Goal: Task Accomplishment & Management: Manage account settings

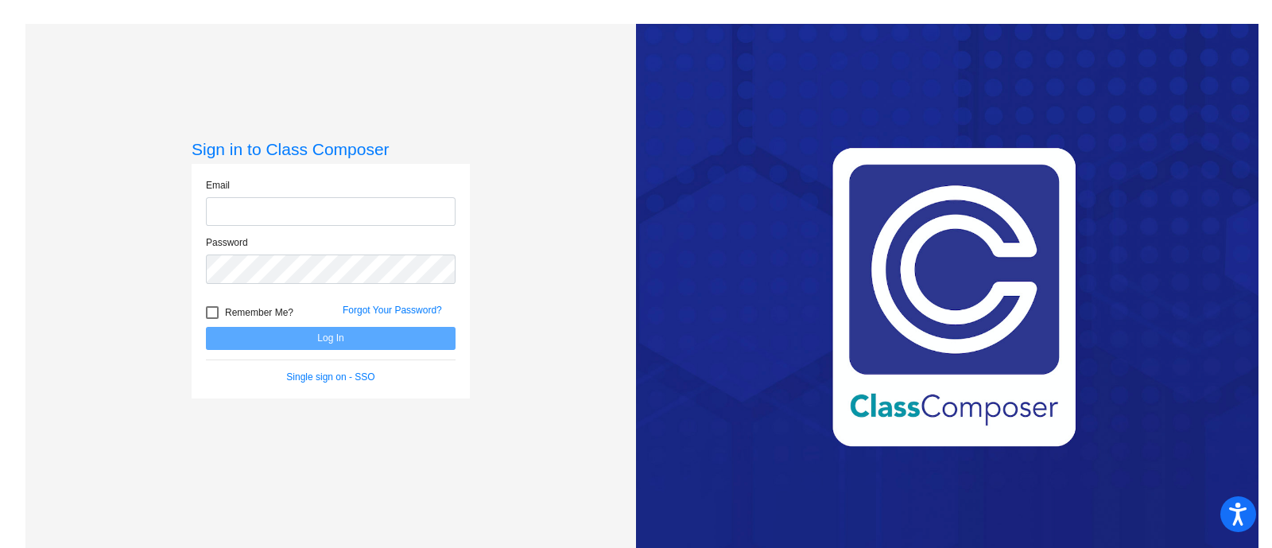
type input "[PERSON_NAME][EMAIL_ADDRESS][PERSON_NAME][DOMAIN_NAME]"
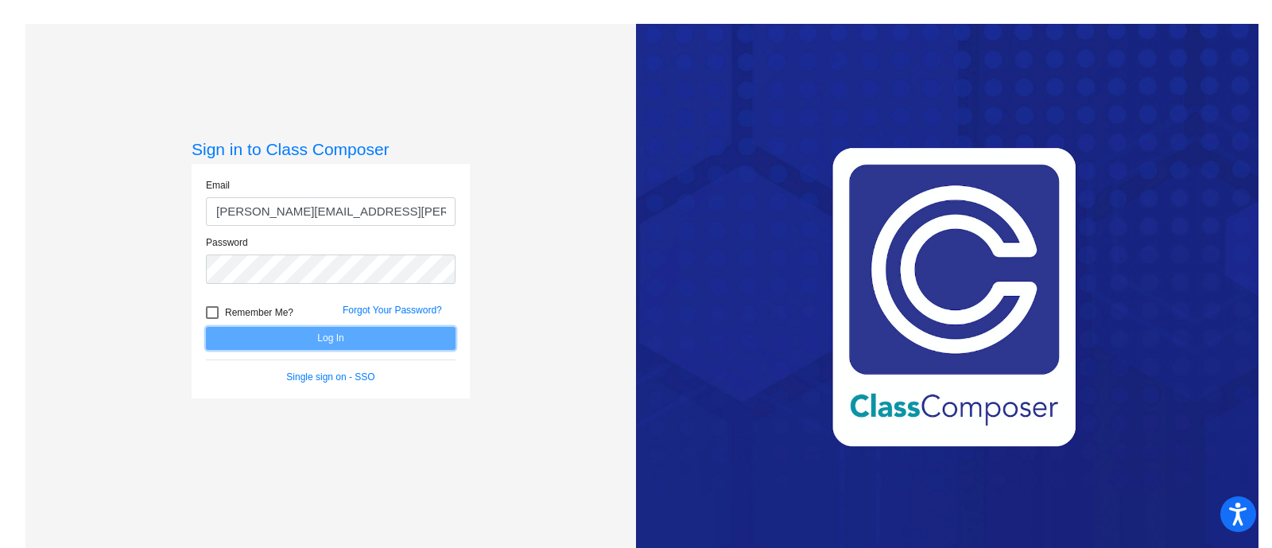
click at [279, 340] on button "Log In" at bounding box center [331, 338] width 250 height 23
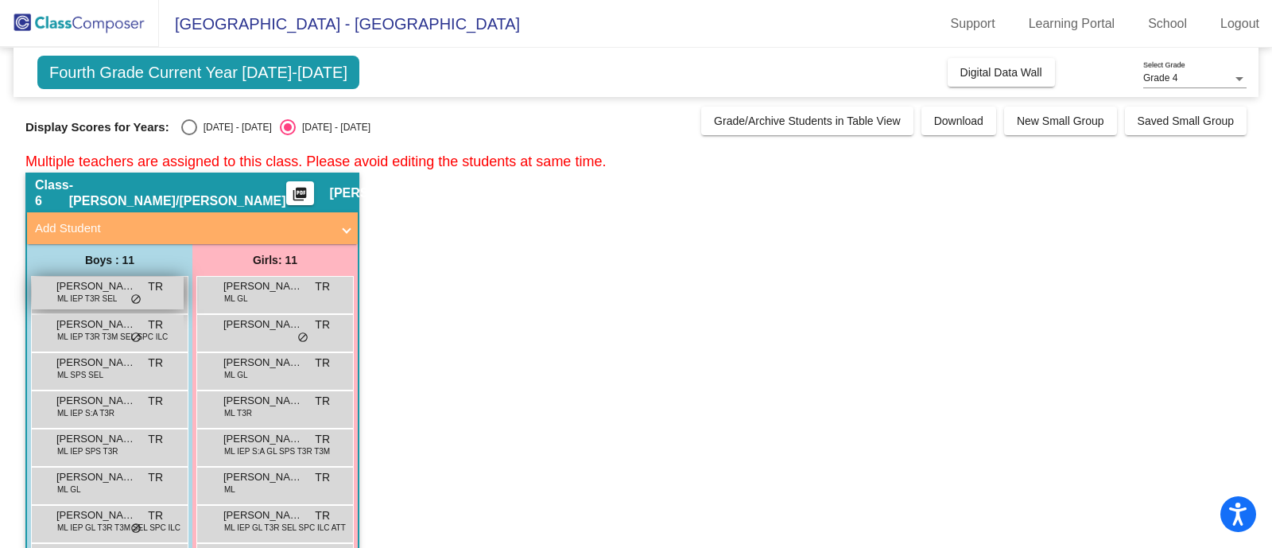
click at [111, 293] on span "ML IEP T3R SEL" at bounding box center [87, 299] width 60 height 12
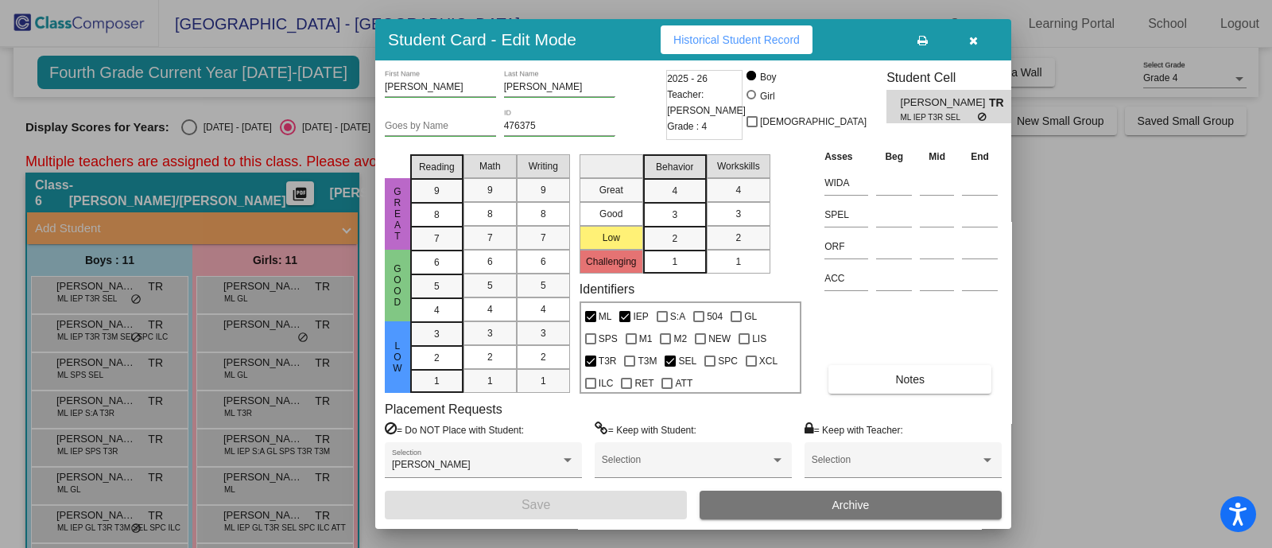
click at [970, 40] on icon "button" at bounding box center [973, 40] width 9 height 11
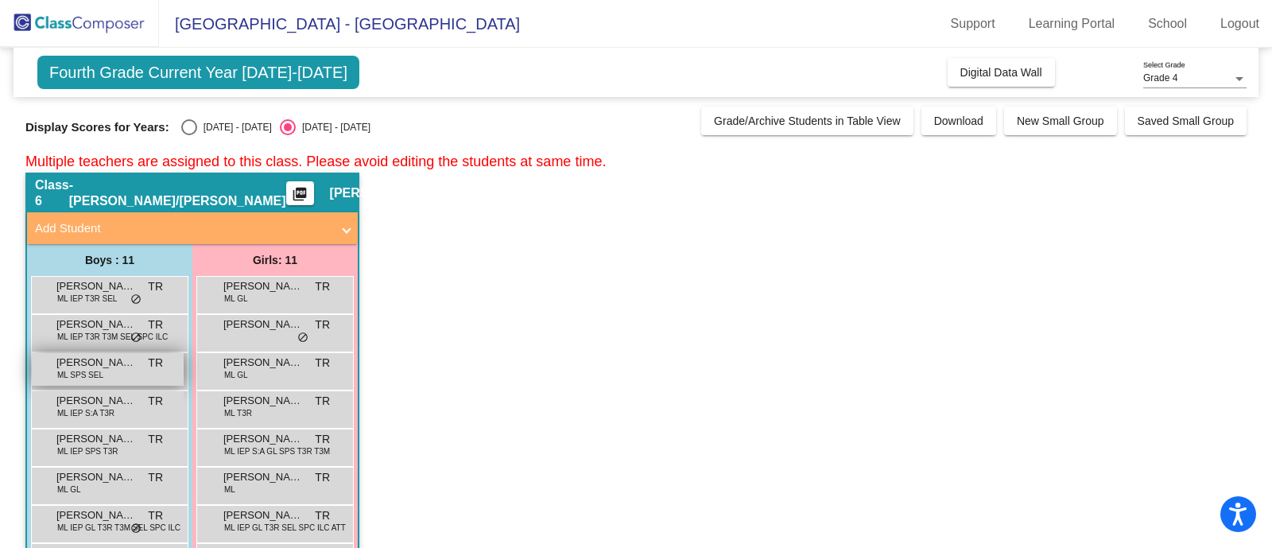
click at [83, 372] on span "ML SPS SEL" at bounding box center [80, 375] width 46 height 12
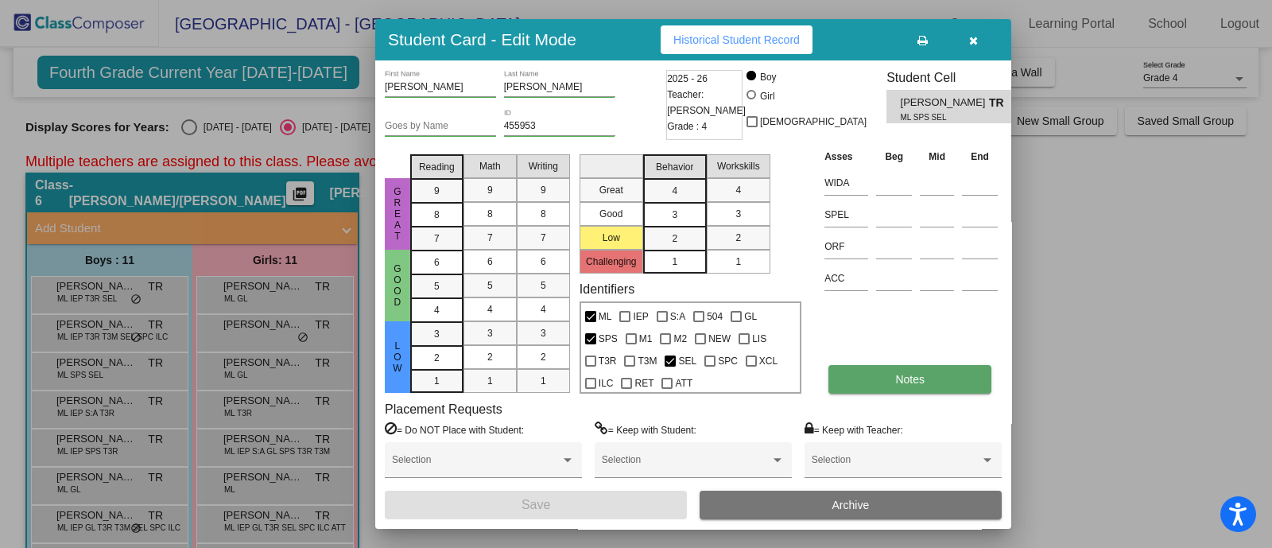
click at [914, 380] on span "Notes" at bounding box center [909, 379] width 29 height 13
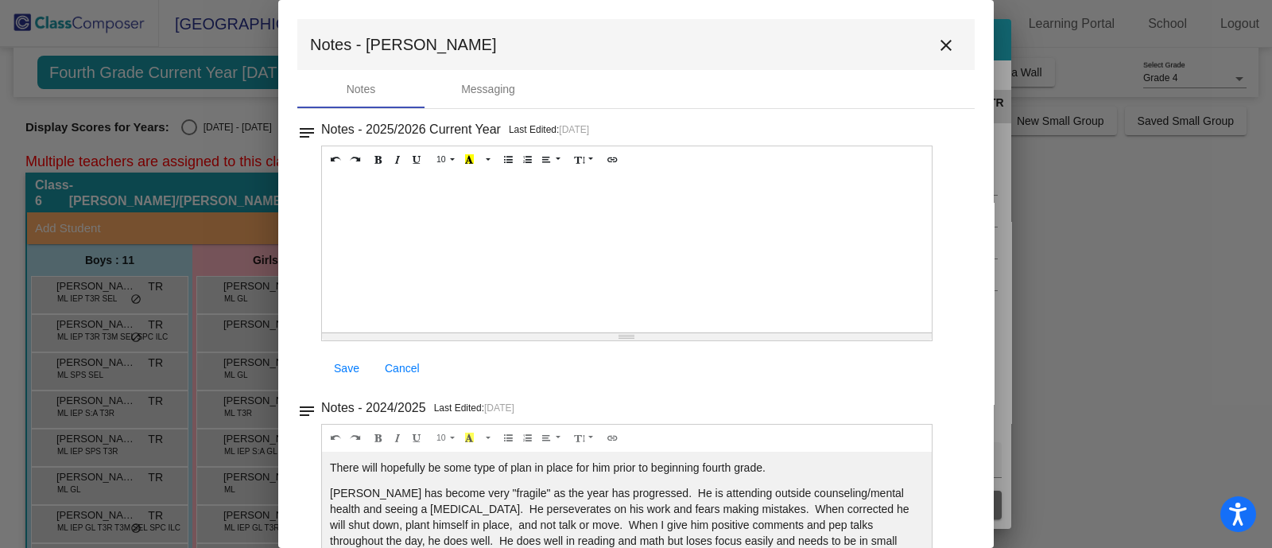
click at [944, 53] on mat-icon "close" at bounding box center [946, 45] width 19 height 19
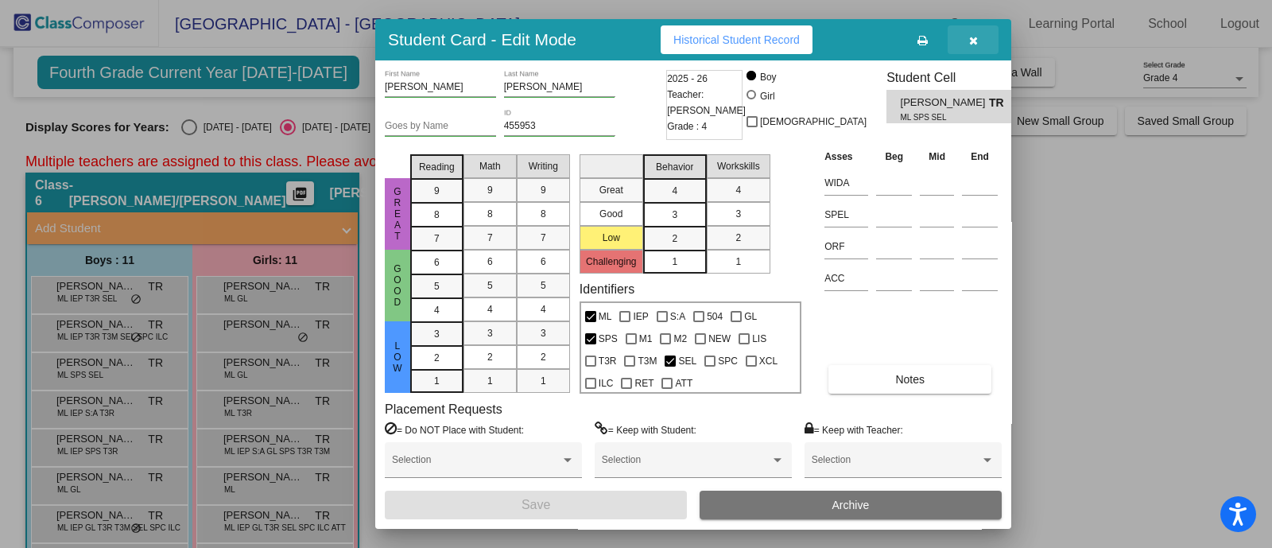
click at [970, 41] on icon "button" at bounding box center [973, 40] width 9 height 11
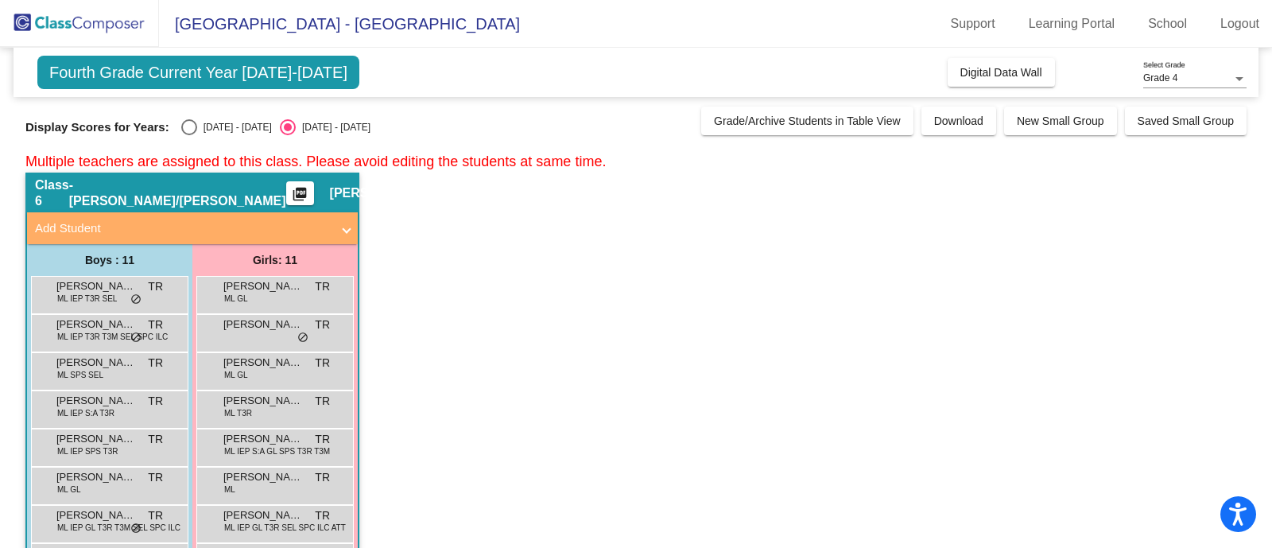
click at [193, 130] on div "Select an option" at bounding box center [189, 127] width 16 height 16
click at [189, 135] on input "[DATE] - [DATE]" at bounding box center [188, 135] width 1 height 1
radio input "true"
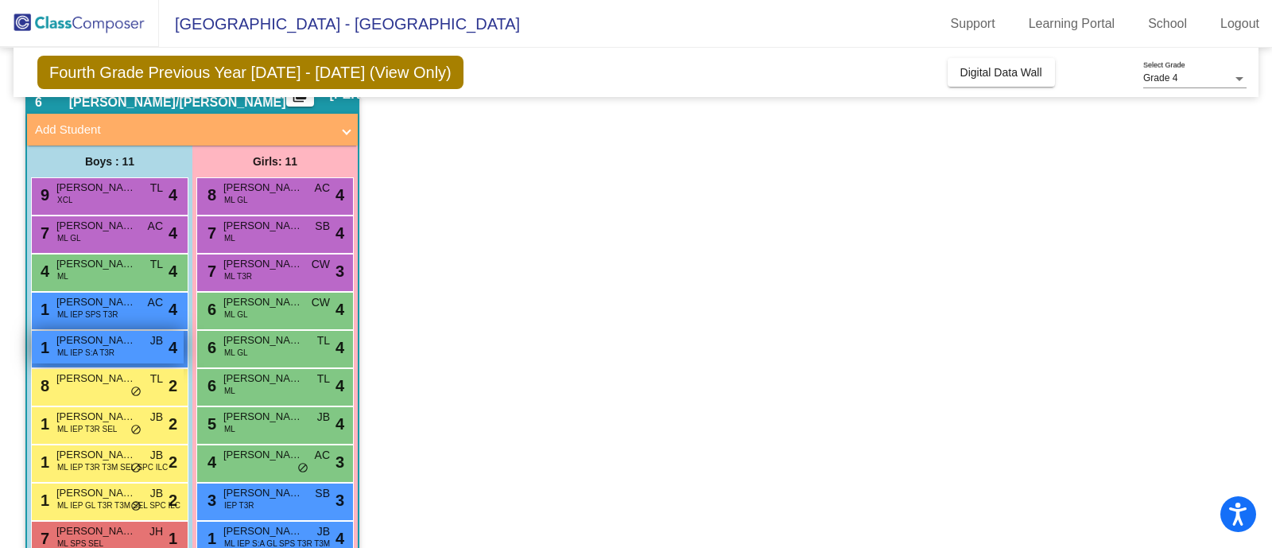
scroll to position [172, 0]
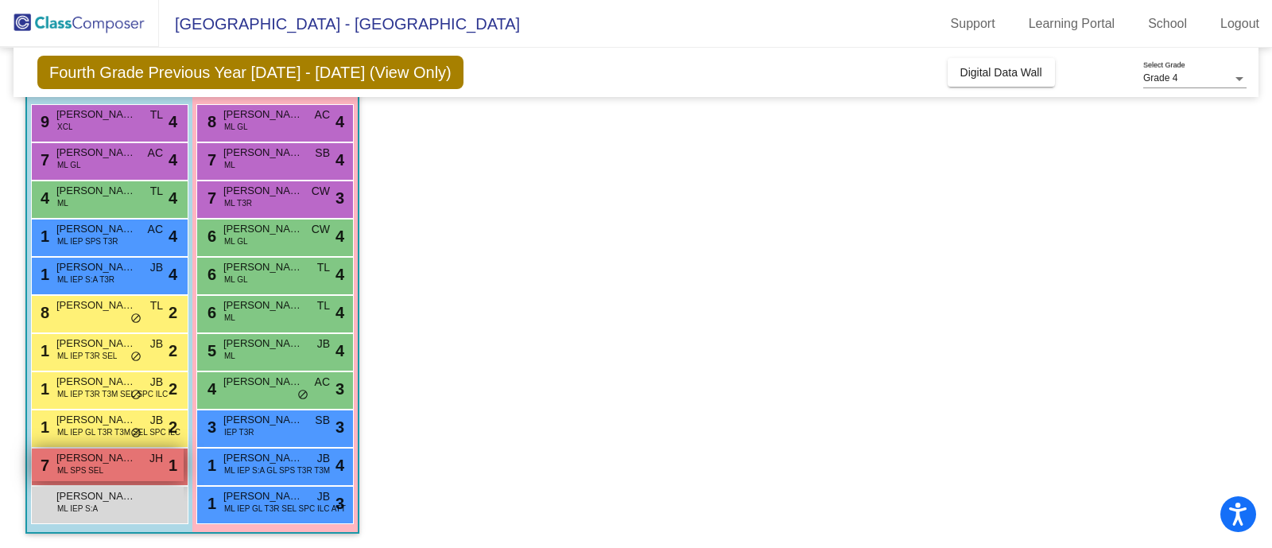
click at [119, 461] on span "[PERSON_NAME]" at bounding box center [96, 458] width 80 height 16
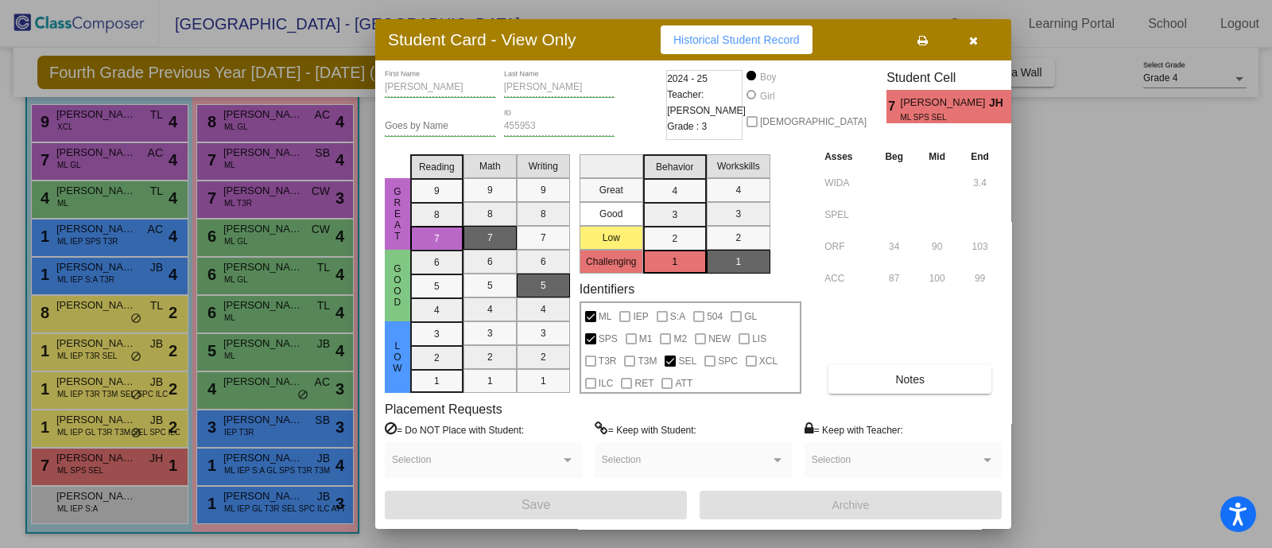
click at [975, 41] on icon "button" at bounding box center [973, 40] width 9 height 11
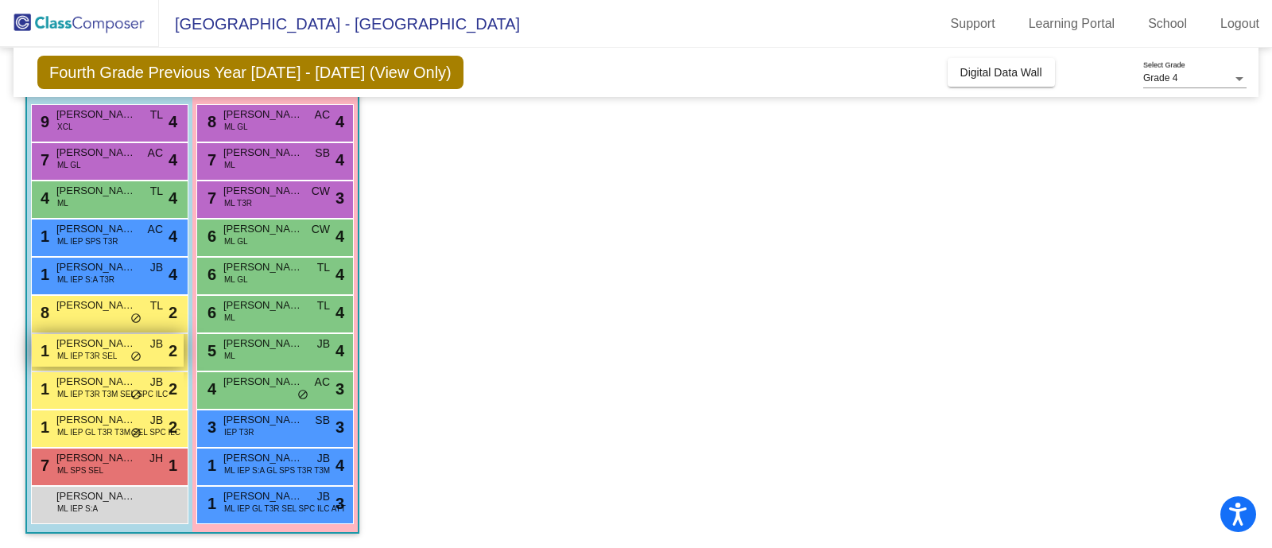
click at [94, 356] on span "ML IEP T3R SEL" at bounding box center [87, 356] width 60 height 12
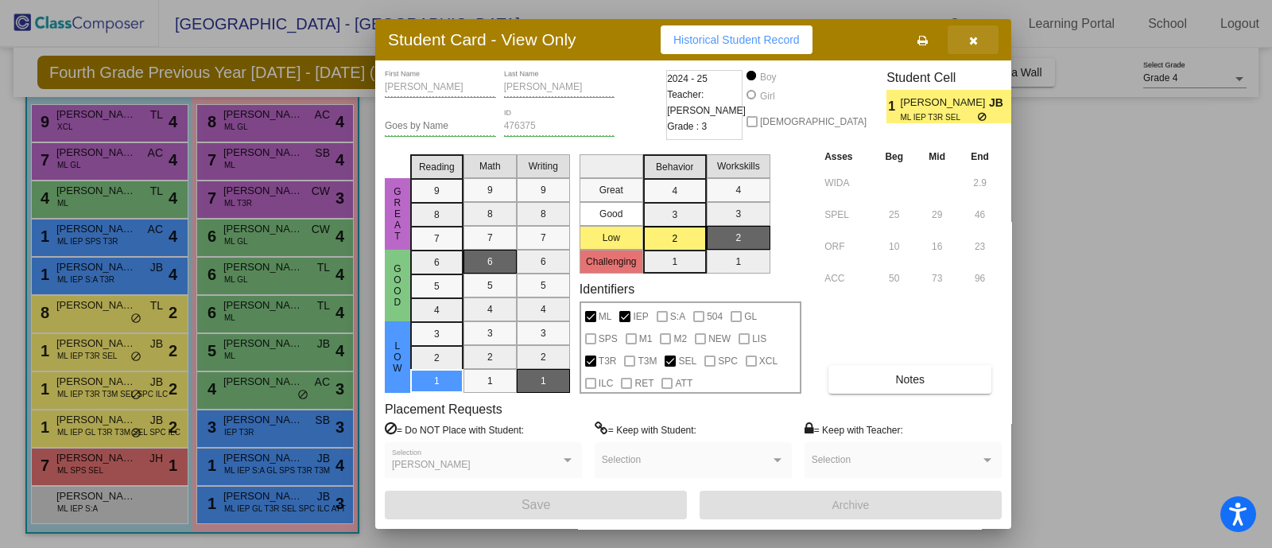
click at [977, 41] on icon "button" at bounding box center [973, 40] width 9 height 11
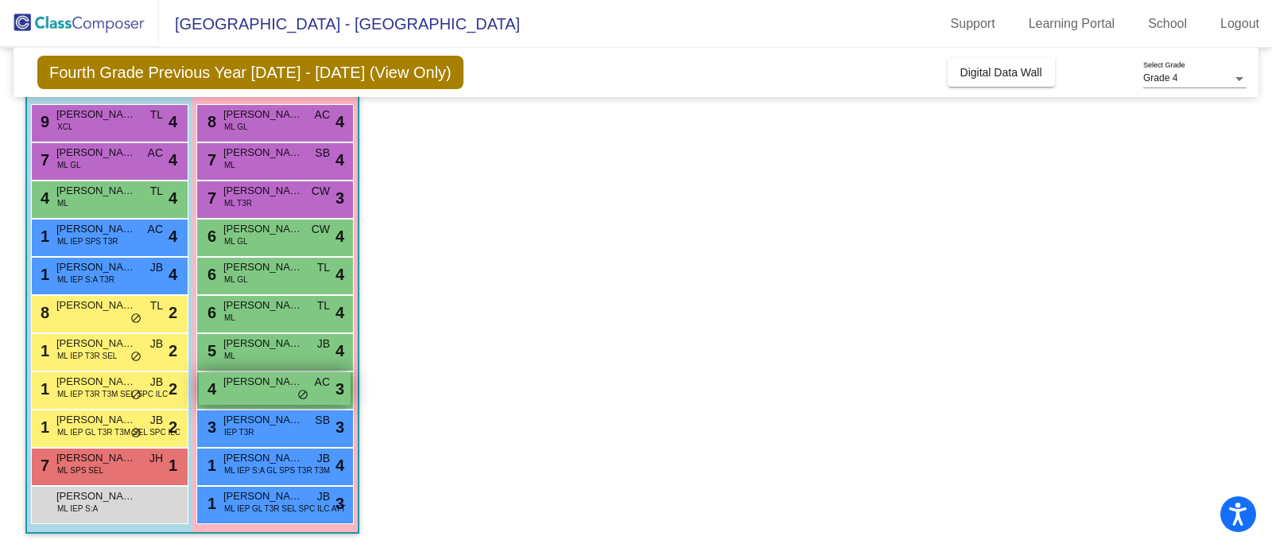
click at [289, 396] on div "4 [PERSON_NAME] AC lock do_not_disturb_alt 3" at bounding box center [275, 388] width 152 height 33
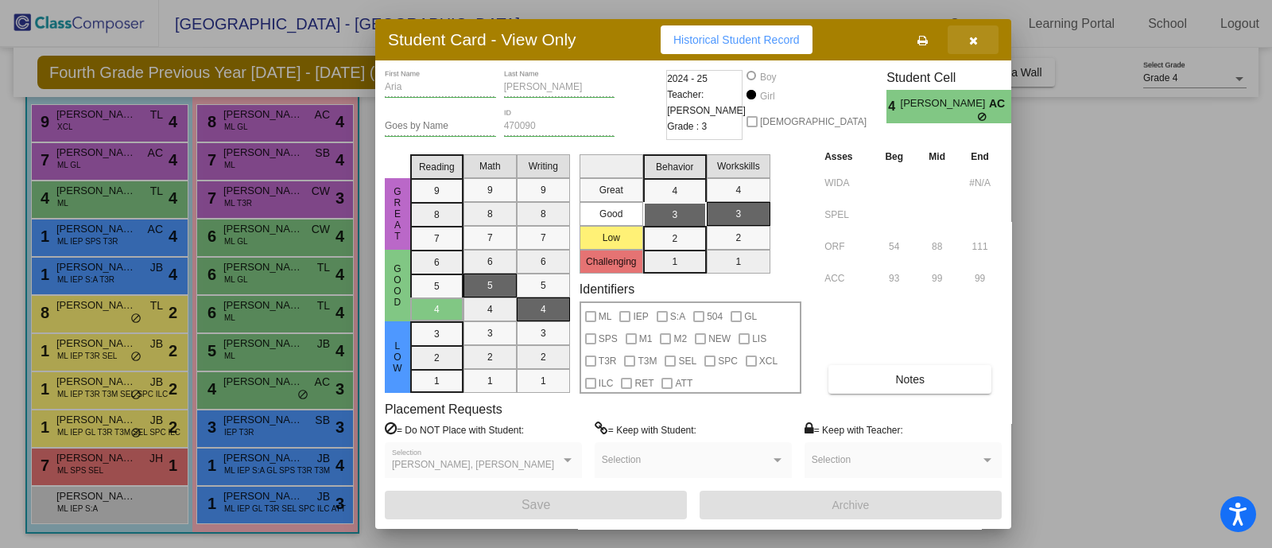
click at [974, 43] on icon "button" at bounding box center [973, 40] width 9 height 11
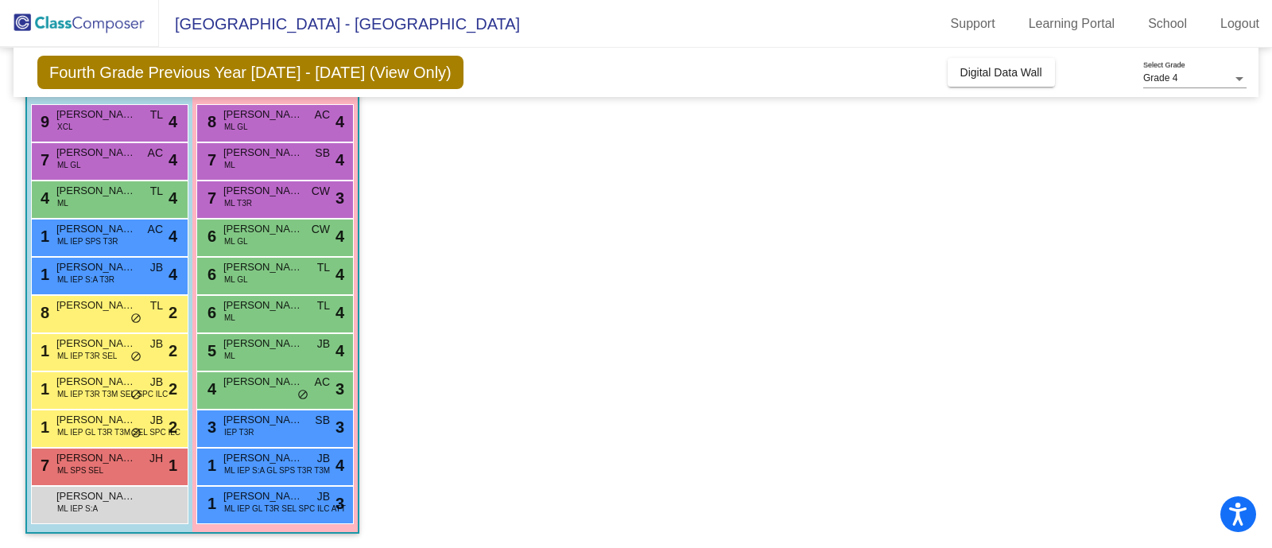
scroll to position [0, 0]
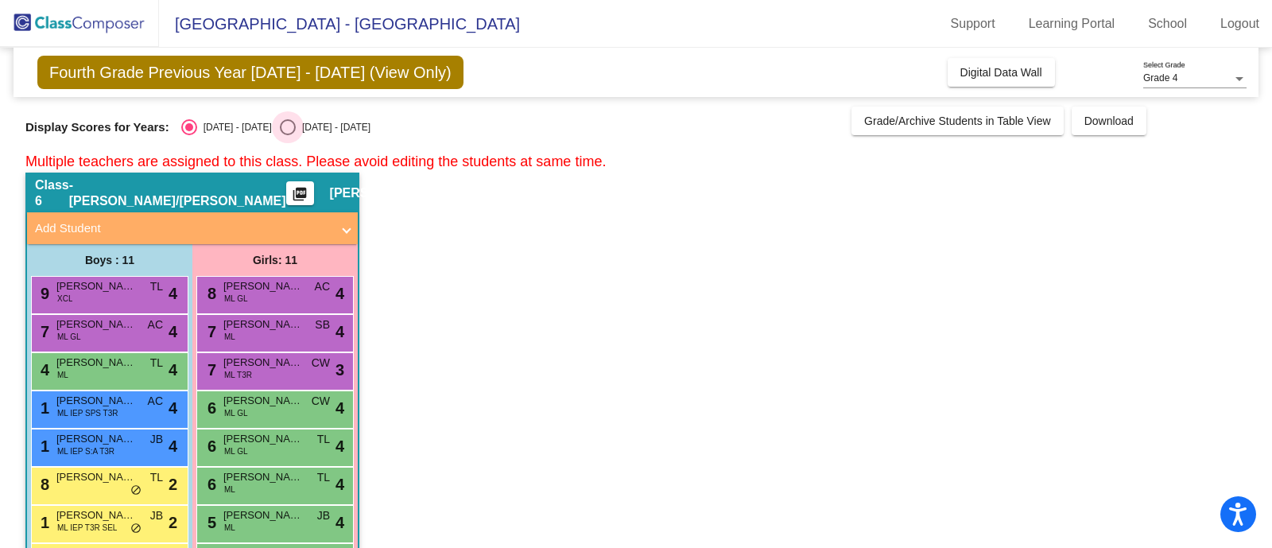
click at [280, 125] on div "Select an option" at bounding box center [288, 127] width 16 height 16
click at [287, 135] on input "[DATE] - [DATE]" at bounding box center [287, 135] width 1 height 1
radio input "true"
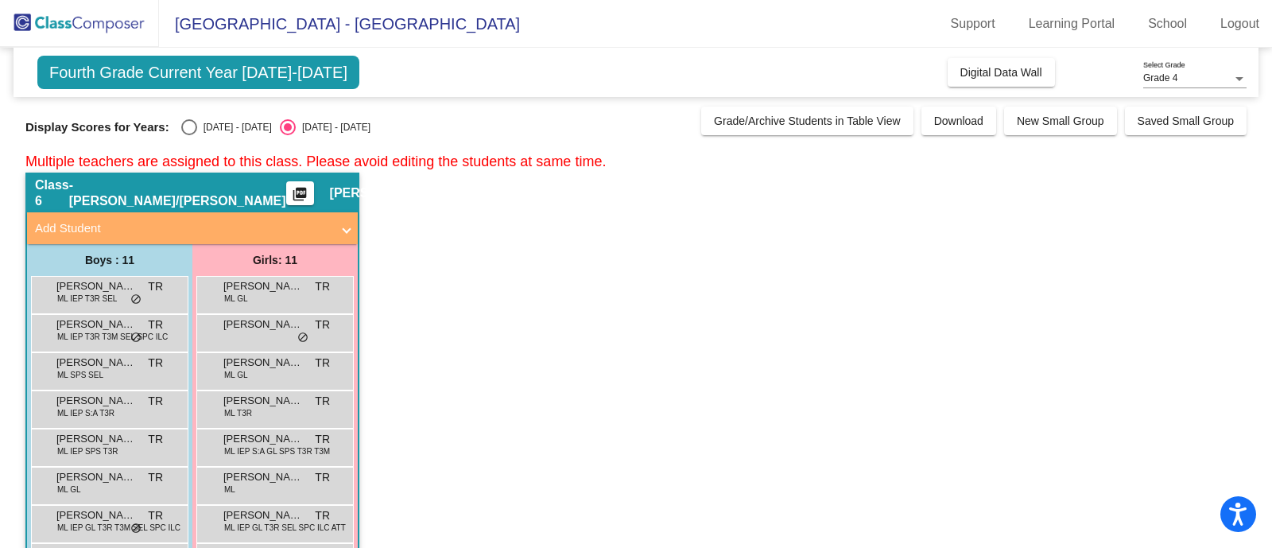
click at [192, 122] on div "Select an option" at bounding box center [189, 127] width 16 height 16
click at [189, 135] on input "[DATE] - [DATE]" at bounding box center [188, 135] width 1 height 1
radio input "true"
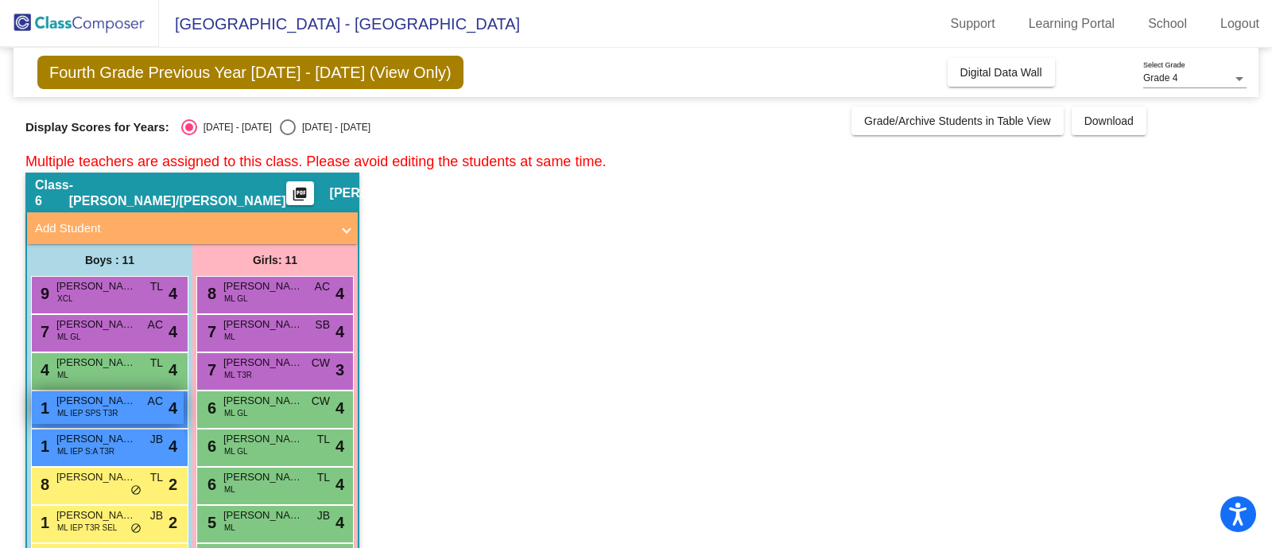
click at [90, 411] on span "ML IEP SPS T3R" at bounding box center [87, 413] width 61 height 12
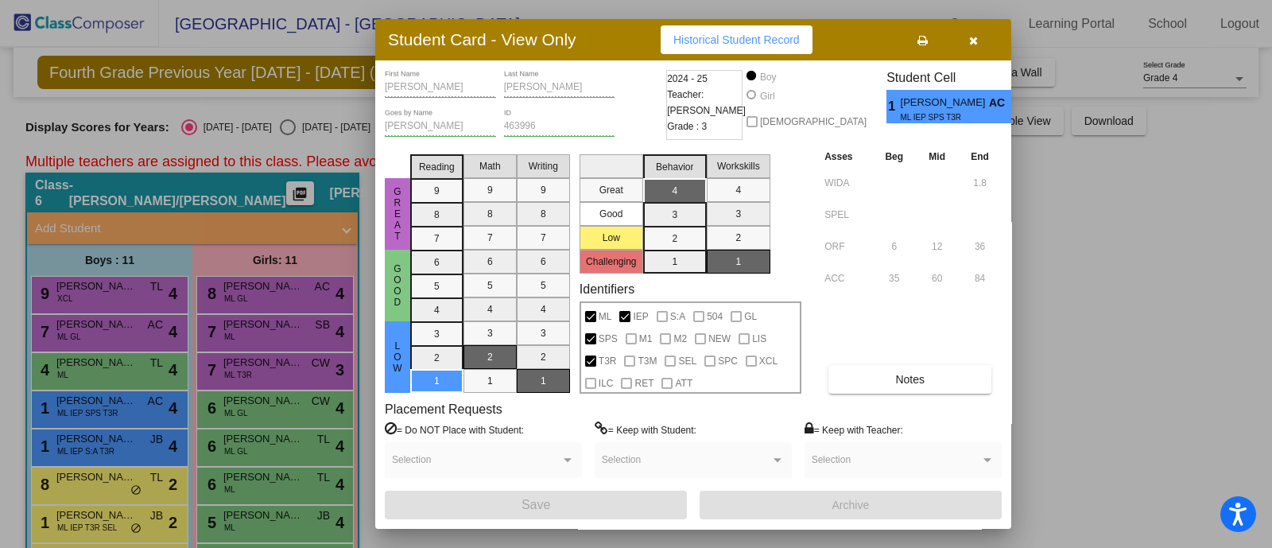
click at [972, 35] on icon "button" at bounding box center [973, 40] width 9 height 11
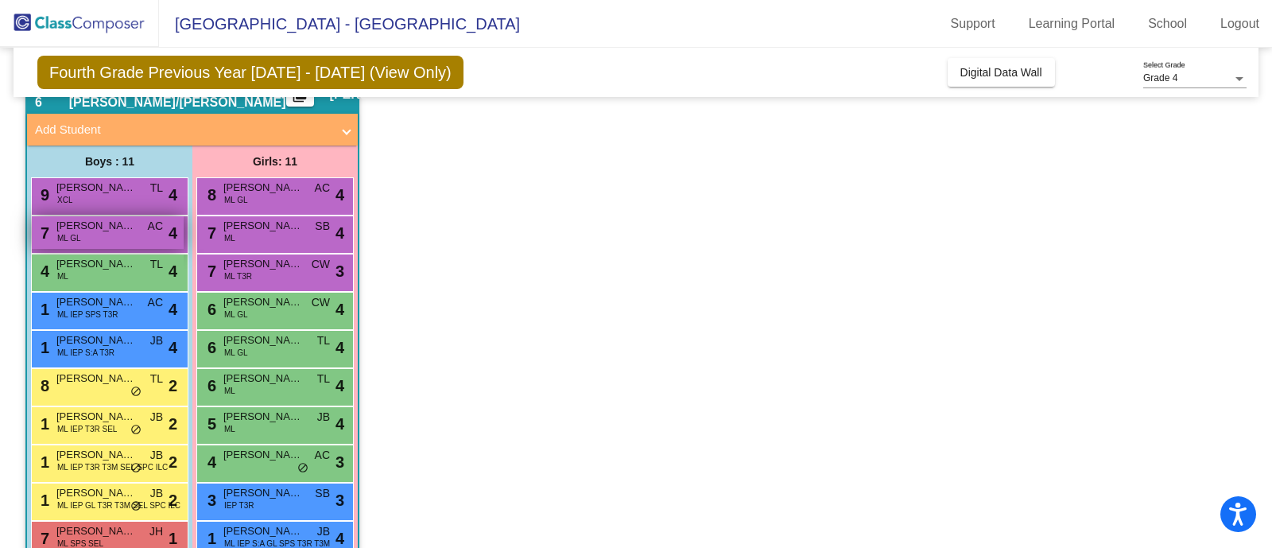
scroll to position [172, 0]
